Goal: Transaction & Acquisition: Purchase product/service

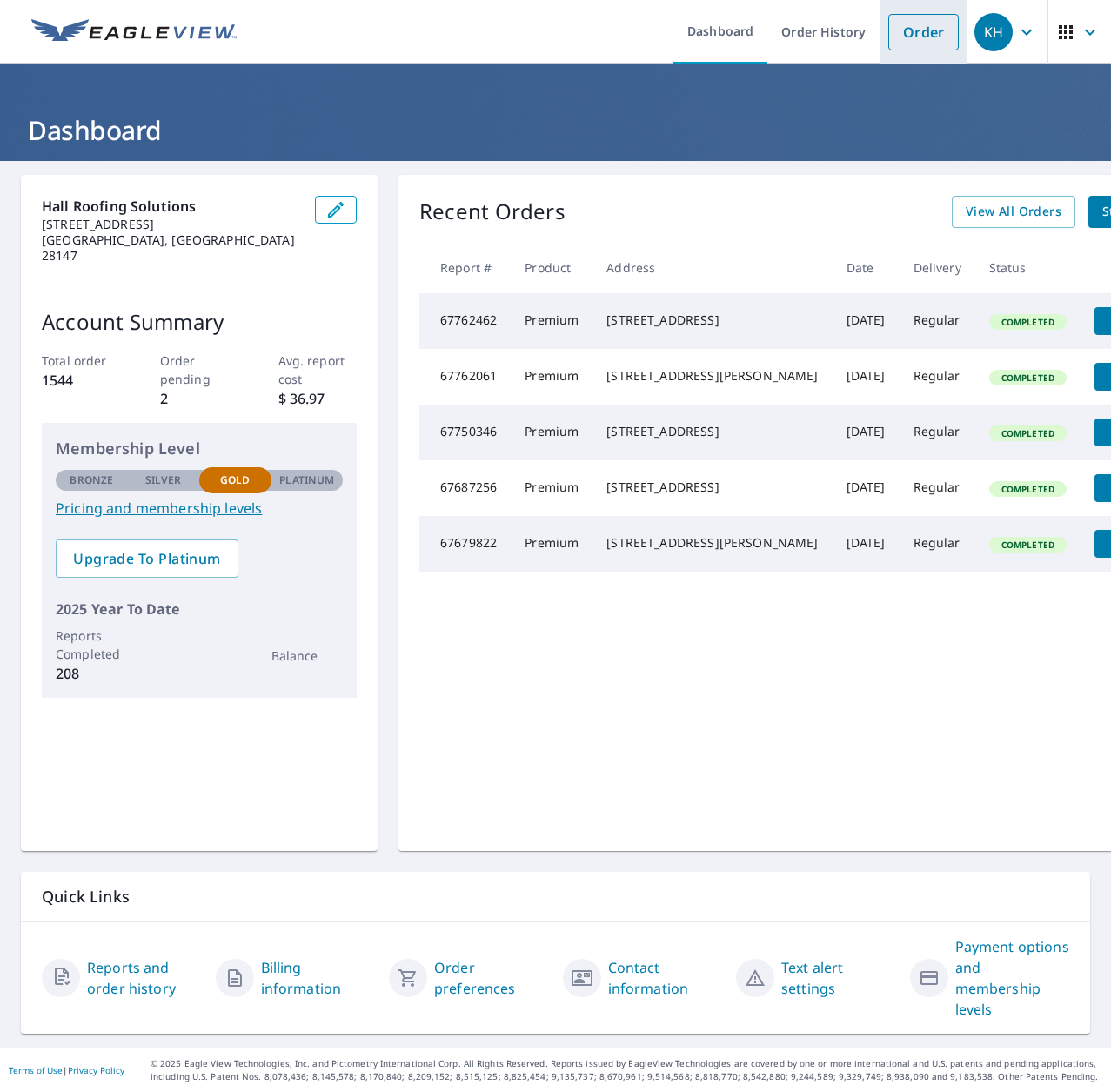
click at [914, 36] on link "Order" at bounding box center [923, 32] width 70 height 37
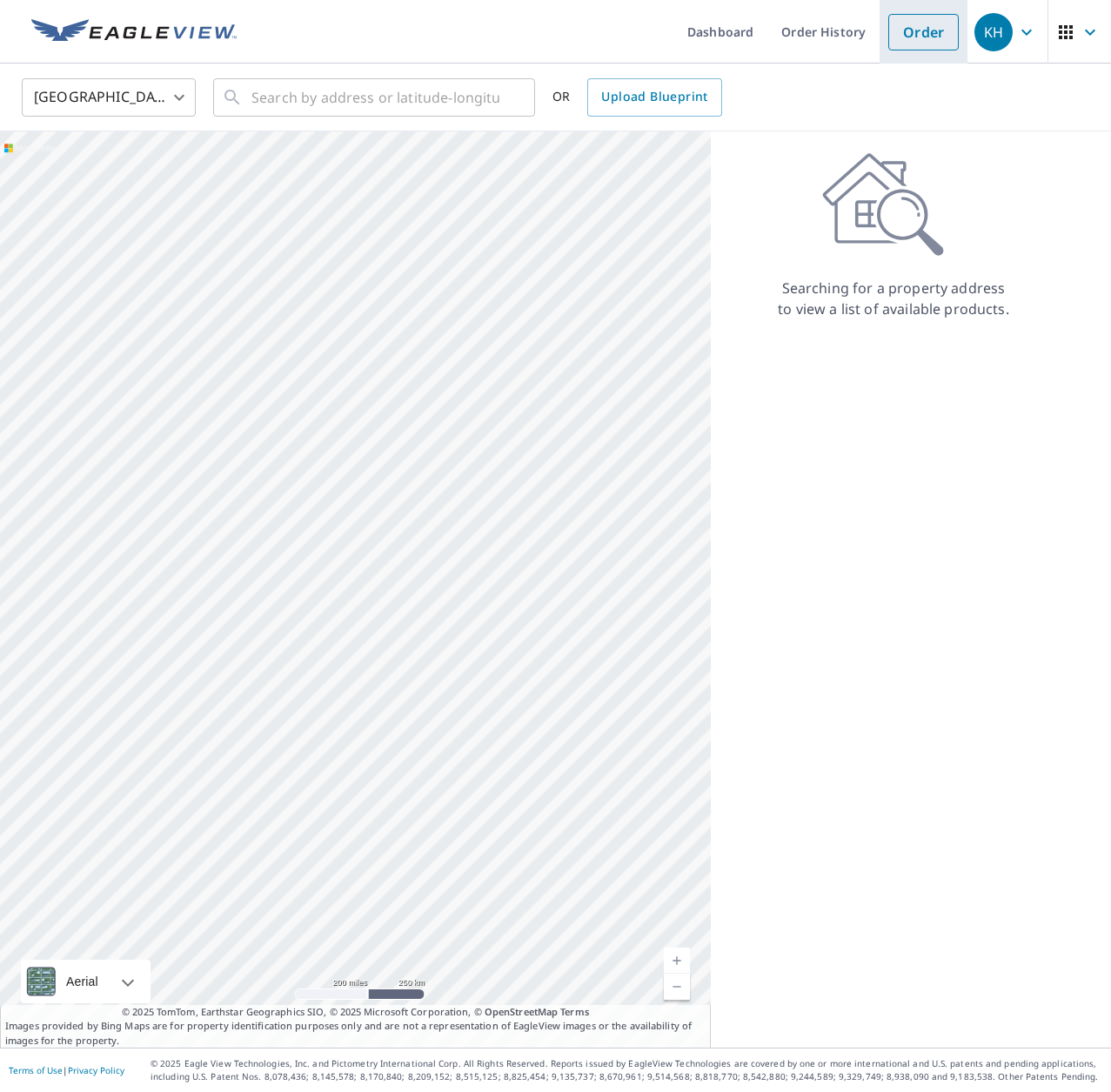
click at [929, 38] on link "Order" at bounding box center [923, 32] width 70 height 37
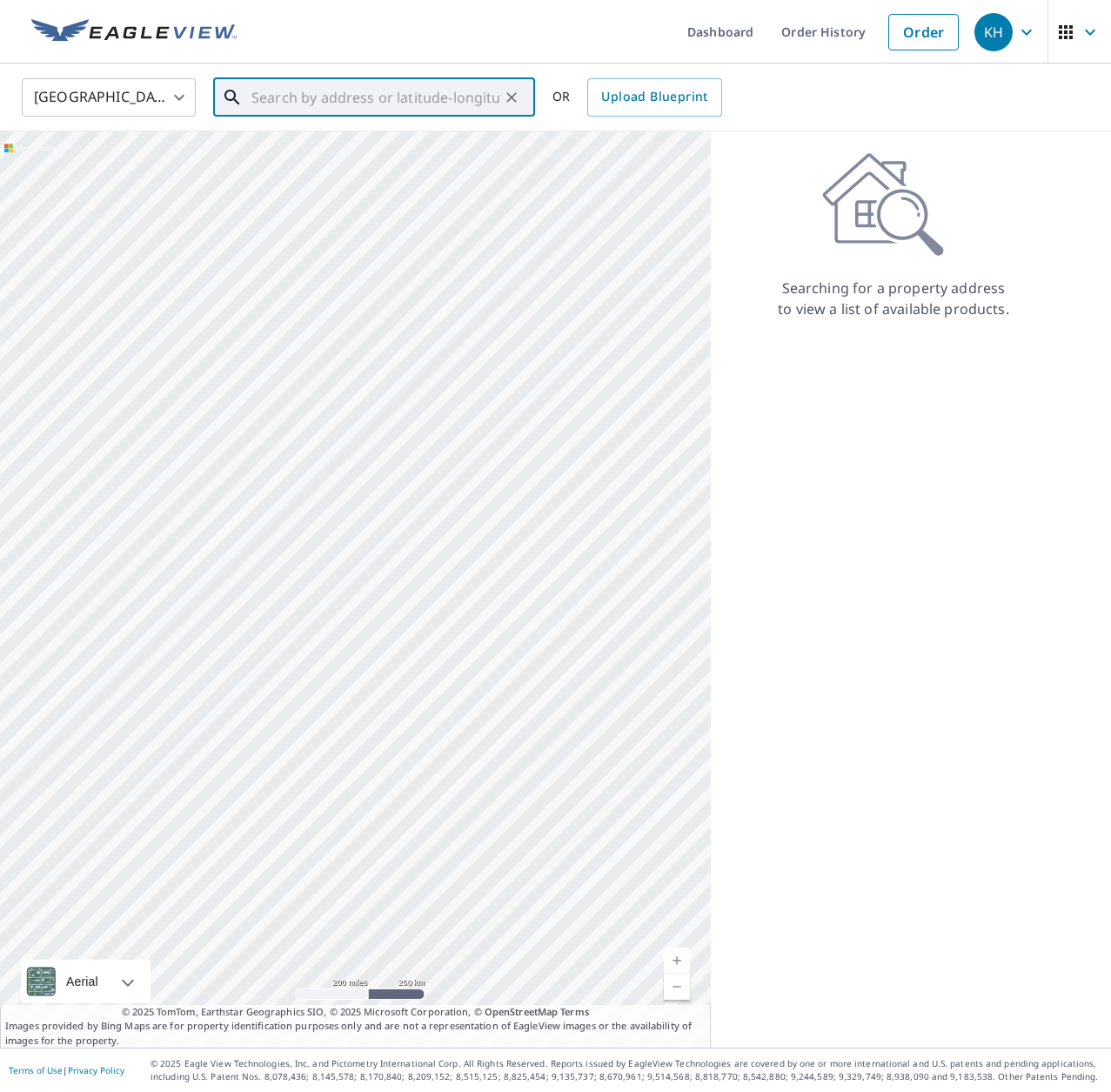
click at [423, 109] on input "text" at bounding box center [375, 97] width 248 height 49
click at [373, 166] on p "[GEOGRAPHIC_DATA], [GEOGRAPHIC_DATA] 28146" at bounding box center [385, 176] width 273 height 35
type input "[STREET_ADDRESS]"
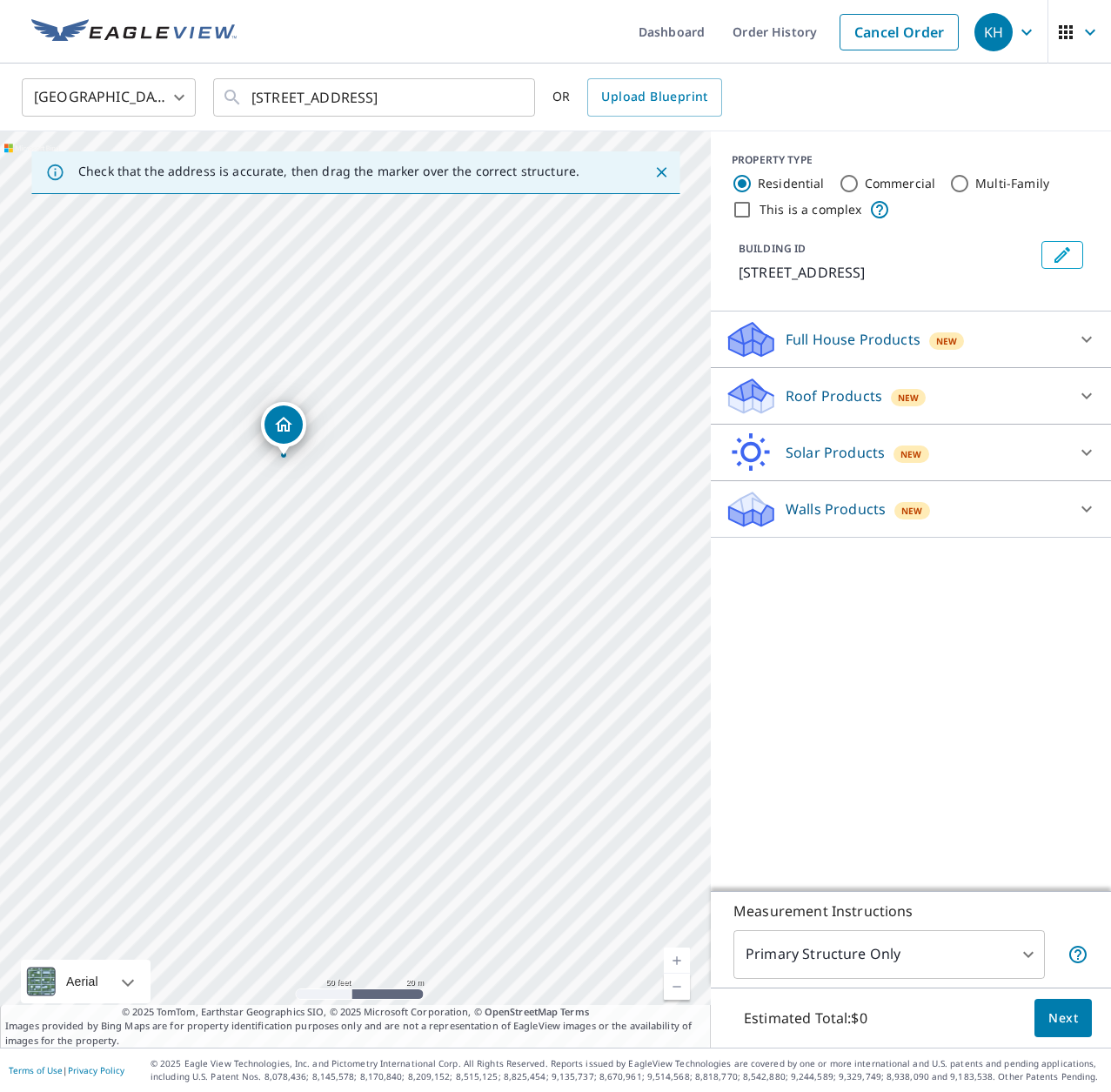
drag, startPoint x: 308, startPoint y: 596, endPoint x: 394, endPoint y: 613, distance: 87.7
click at [394, 613] on div "[STREET_ADDRESS]" at bounding box center [355, 589] width 711 height 916
click at [842, 389] on p "Roof Products" at bounding box center [833, 396] width 97 height 21
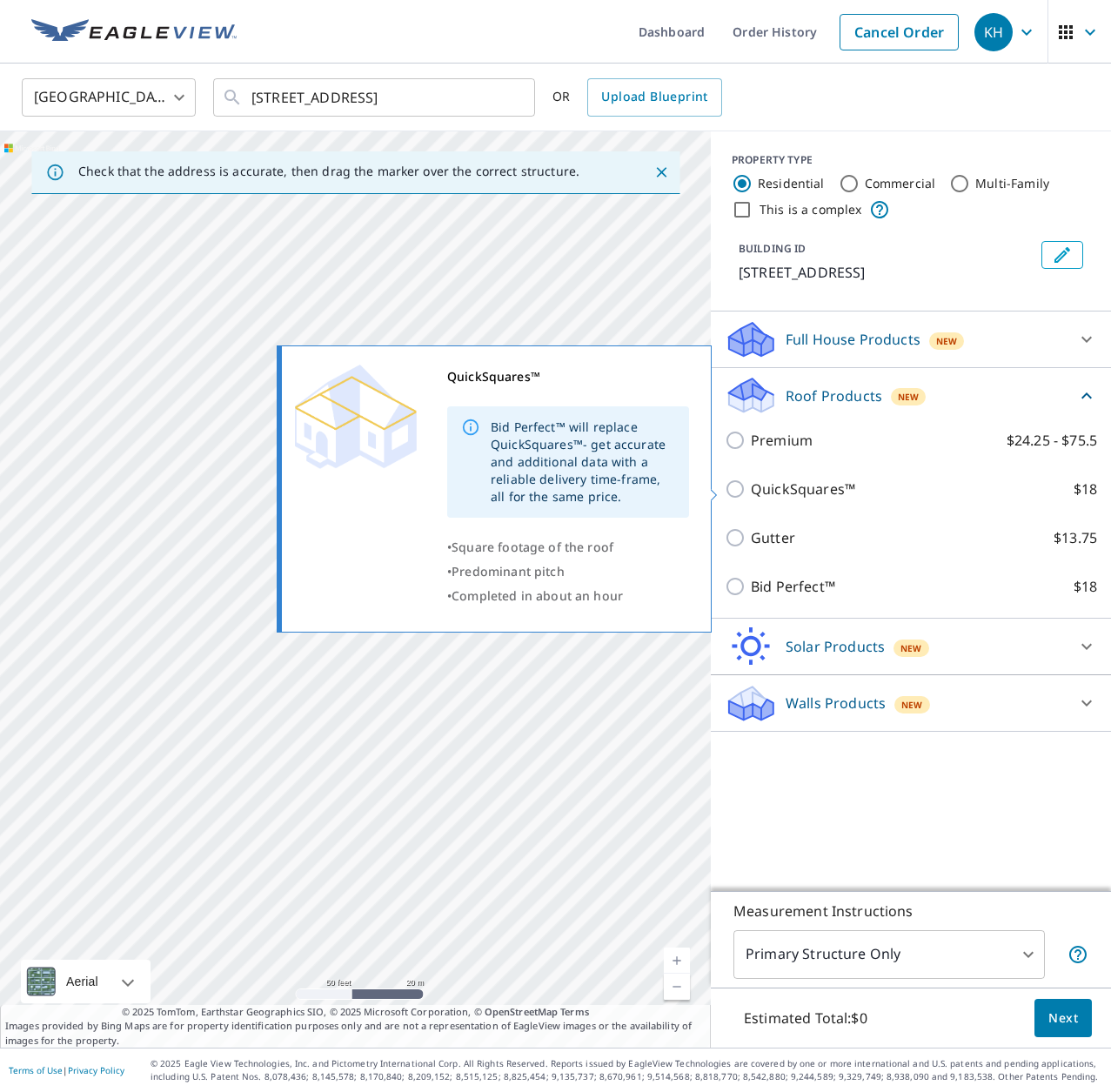
click at [744, 487] on input "QuickSquares™ $18" at bounding box center [738, 489] width 26 height 21
checkbox input "true"
type input "1"
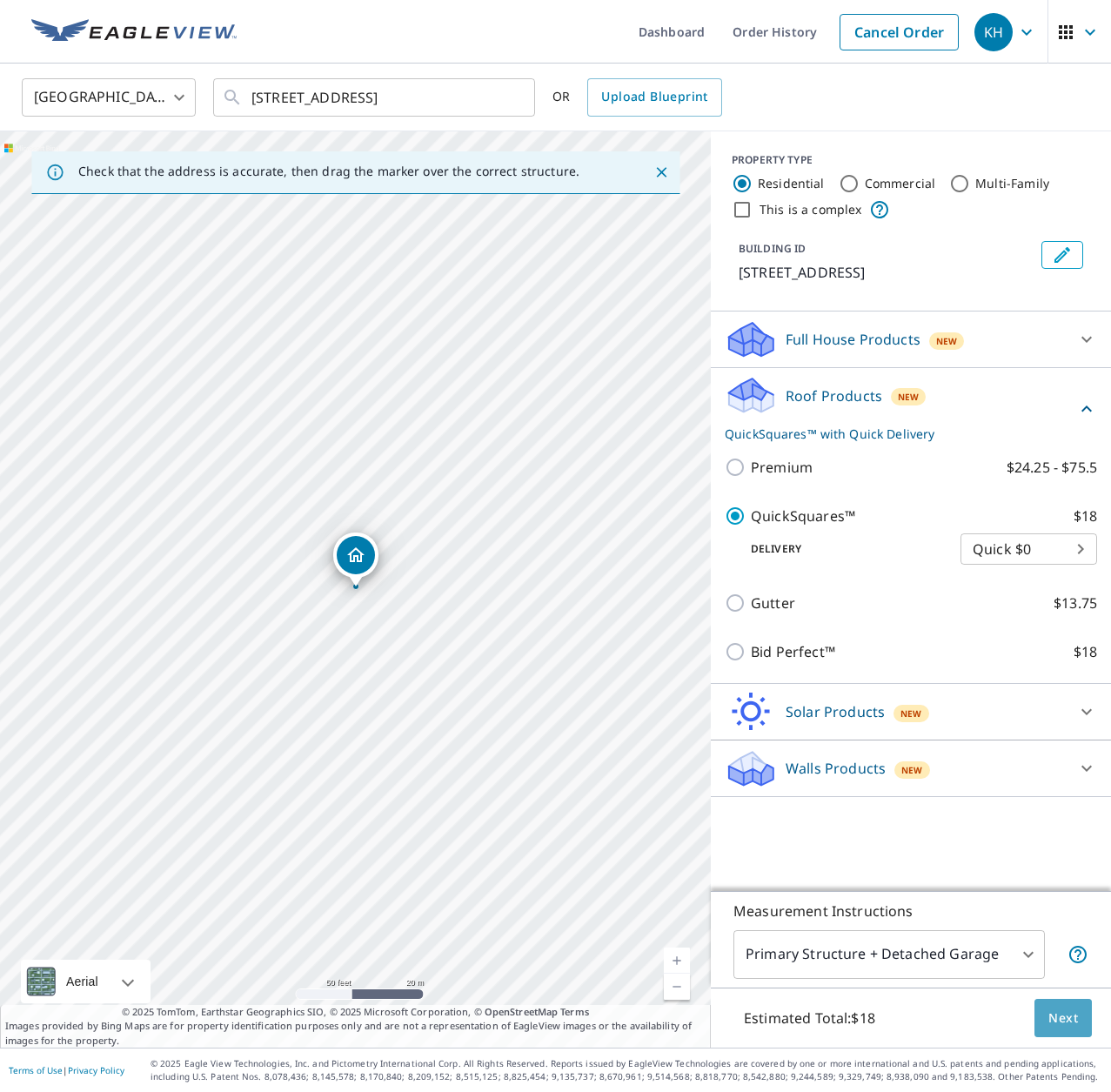
click at [1075, 1019] on span "Next" at bounding box center [1063, 1018] width 30 height 22
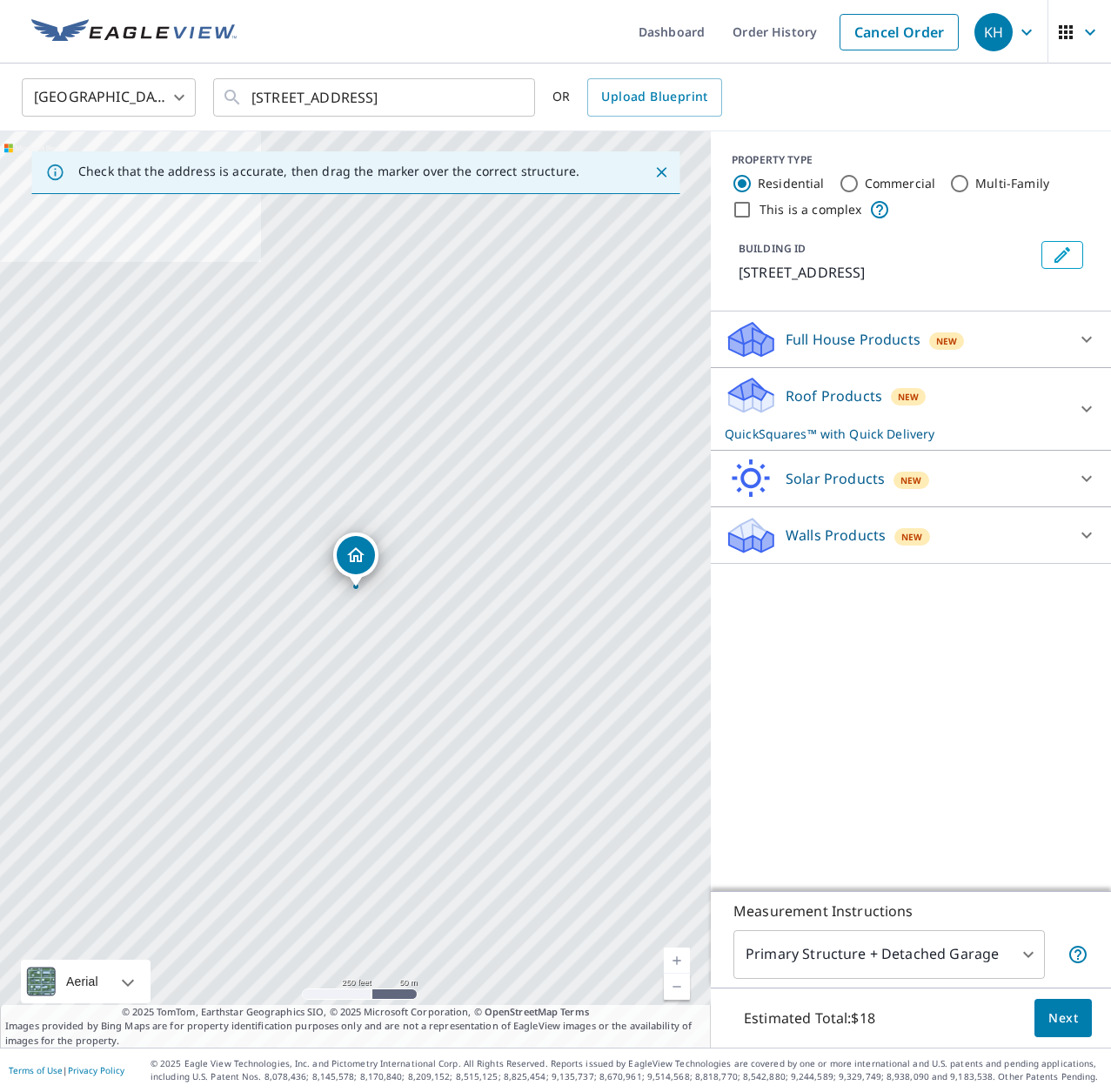
click at [1007, 964] on body "KH KH Dashboard Order History Cancel Order KH [GEOGRAPHIC_DATA] [GEOGRAPHIC_DAT…" at bounding box center [555, 546] width 1111 height 1092
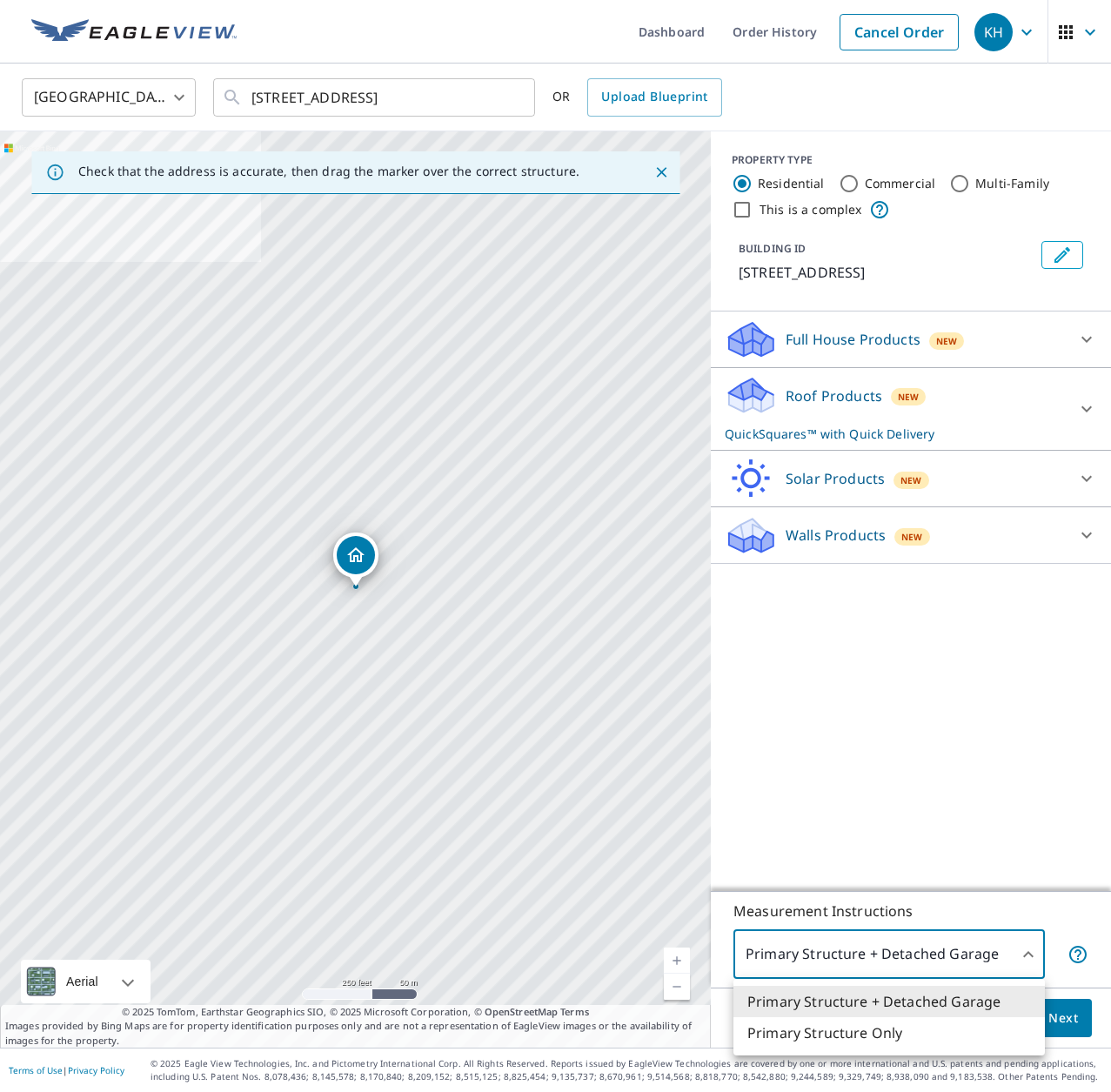
click at [935, 1037] on li "Primary Structure Only" at bounding box center [889, 1033] width 311 height 31
type input "2"
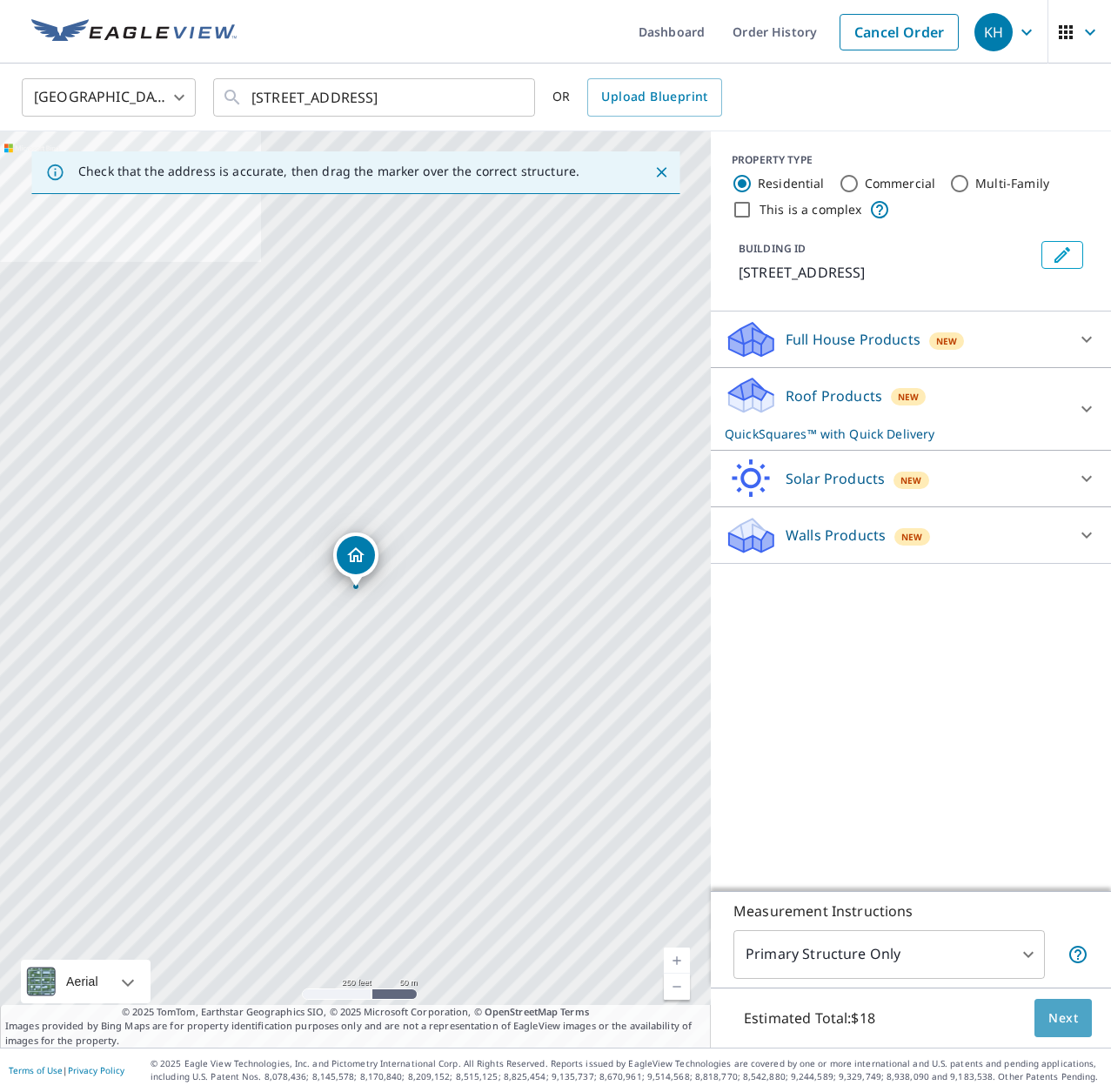
click at [1073, 1020] on span "Next" at bounding box center [1063, 1018] width 30 height 22
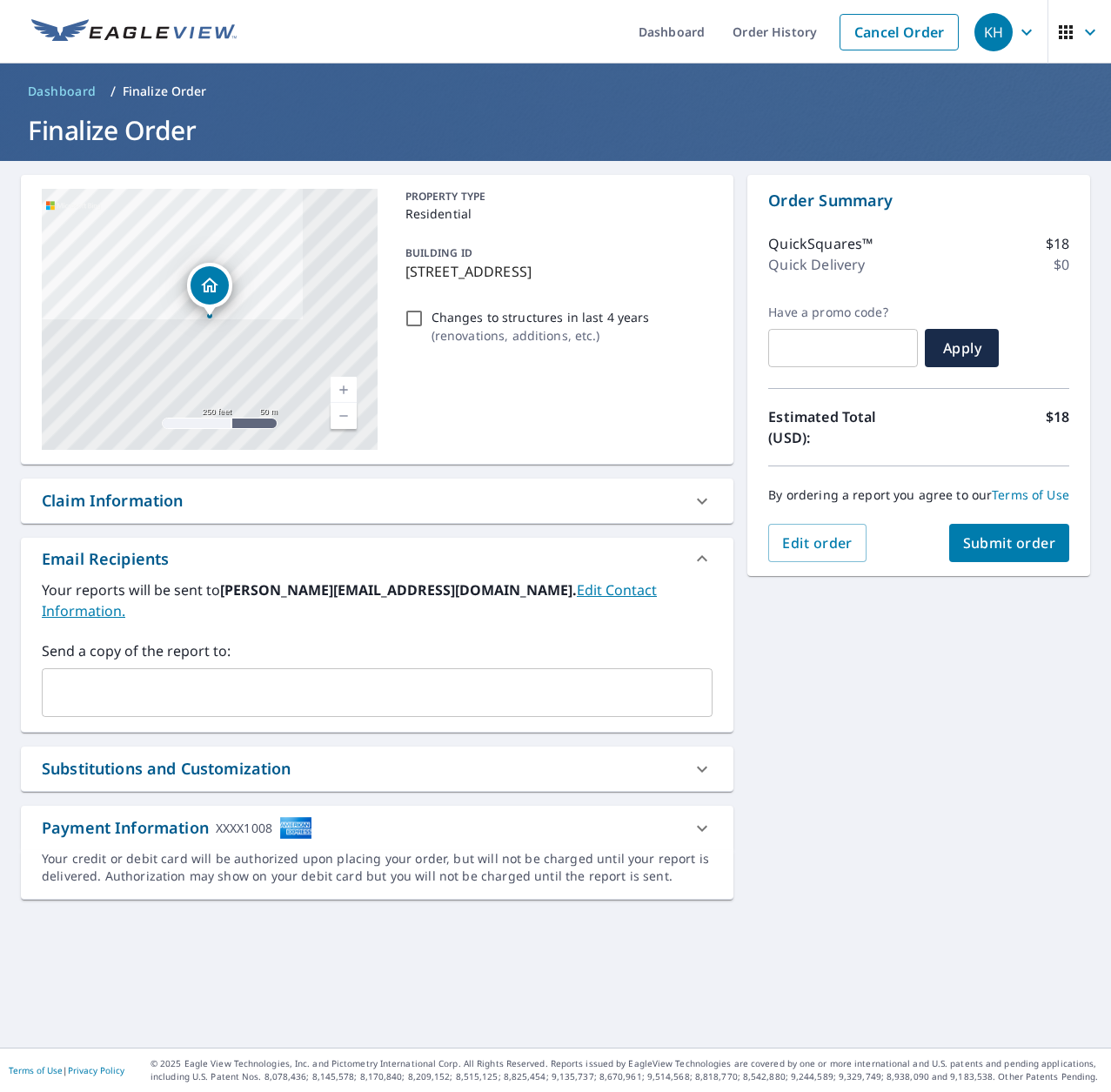
click at [1001, 549] on span "Submit order" at bounding box center [1009, 543] width 93 height 19
checkbox input "true"
